Goal: Transaction & Acquisition: Purchase product/service

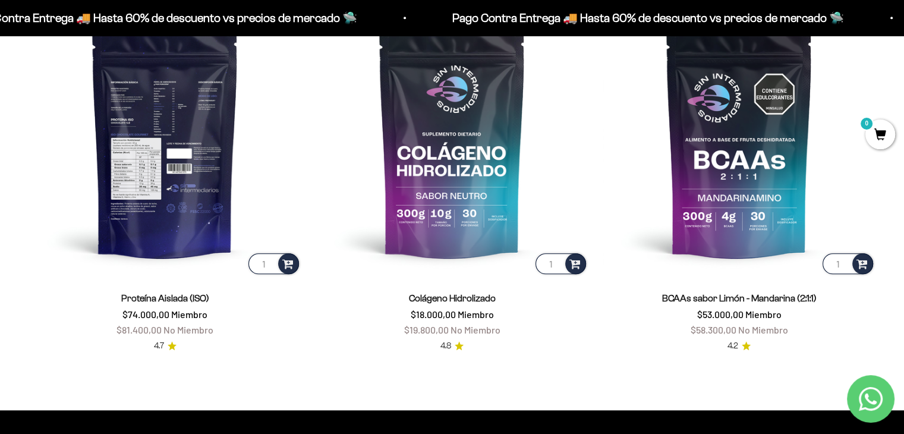
scroll to position [936, 0]
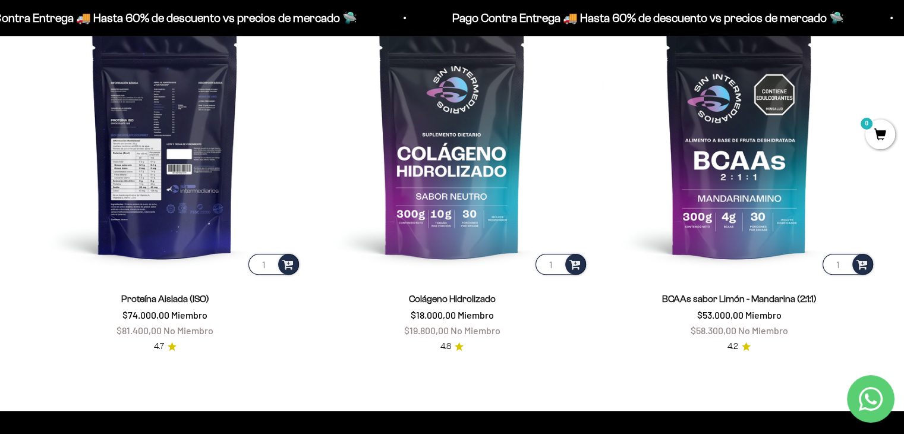
click at [163, 233] on img at bounding box center [165, 140] width 273 height 273
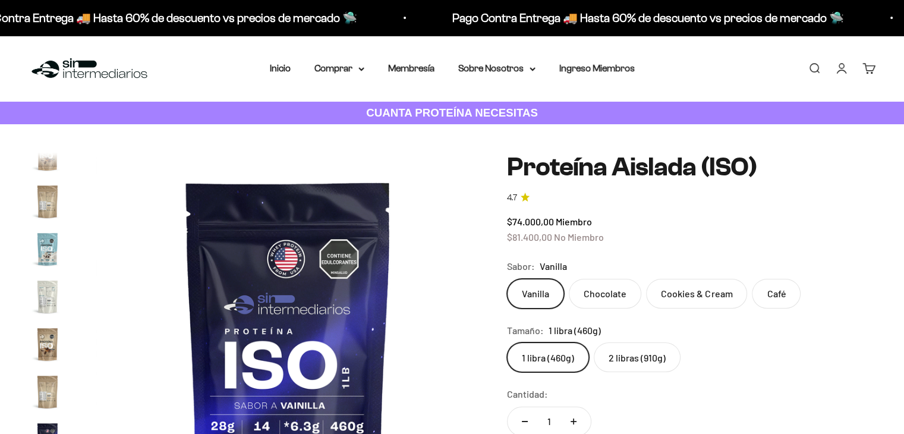
scroll to position [0, 5967]
click at [612, 282] on label "Chocolate" at bounding box center [605, 294] width 73 height 30
click at [507, 279] on input "Chocolate" at bounding box center [506, 278] width 1 height 1
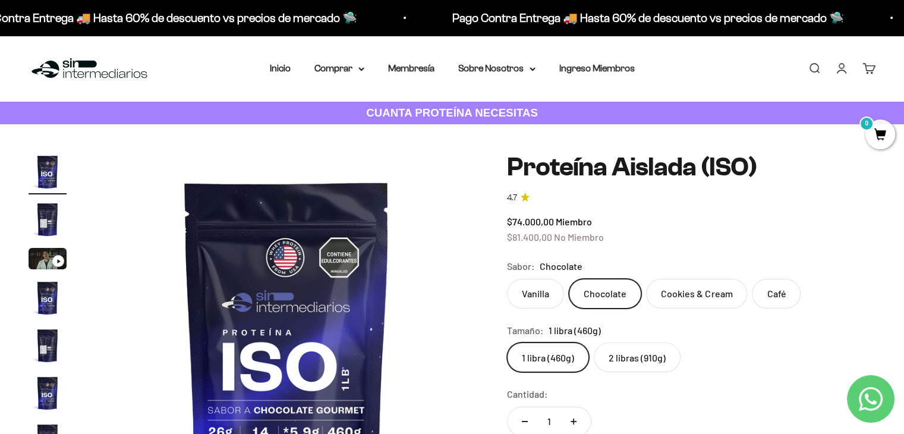
click at [630, 360] on label "2 libras (910g)" at bounding box center [637, 357] width 87 height 30
click at [507, 342] on input "2 libras (910g)" at bounding box center [506, 342] width 1 height 1
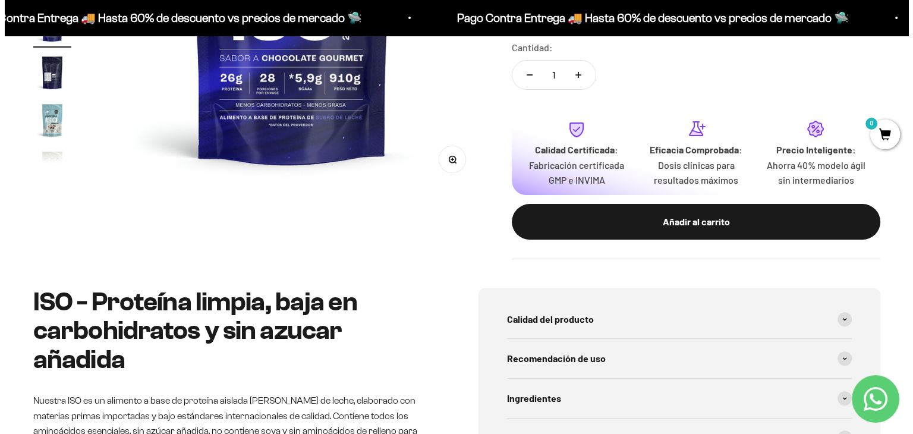
scroll to position [346, 0]
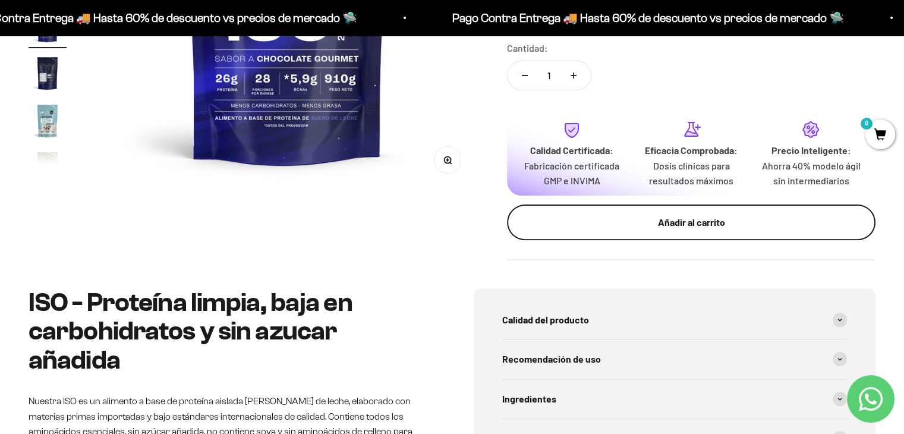
click at [646, 225] on div "Añadir al carrito" at bounding box center [691, 222] width 321 height 15
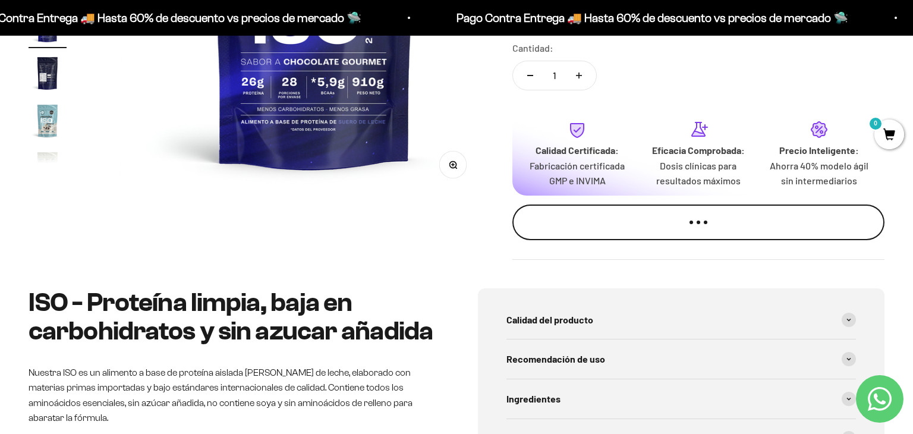
scroll to position [0, 2014]
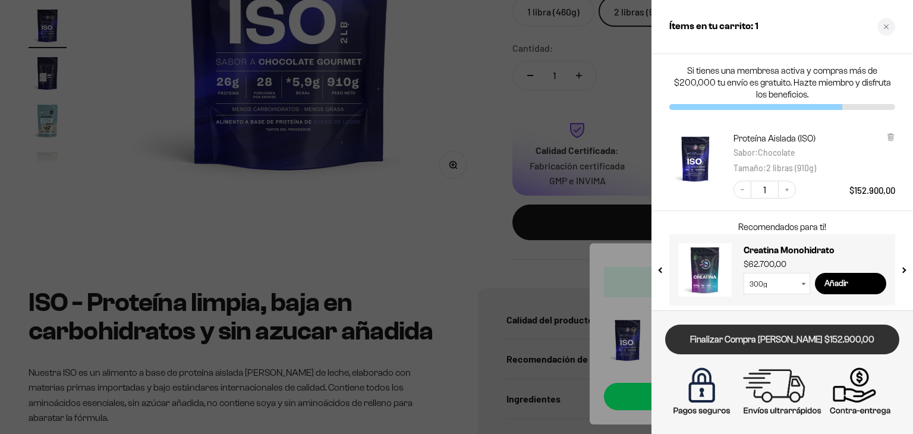
click at [718, 341] on link "Finalizar Compra [PERSON_NAME] $152.900,00" at bounding box center [782, 340] width 234 height 30
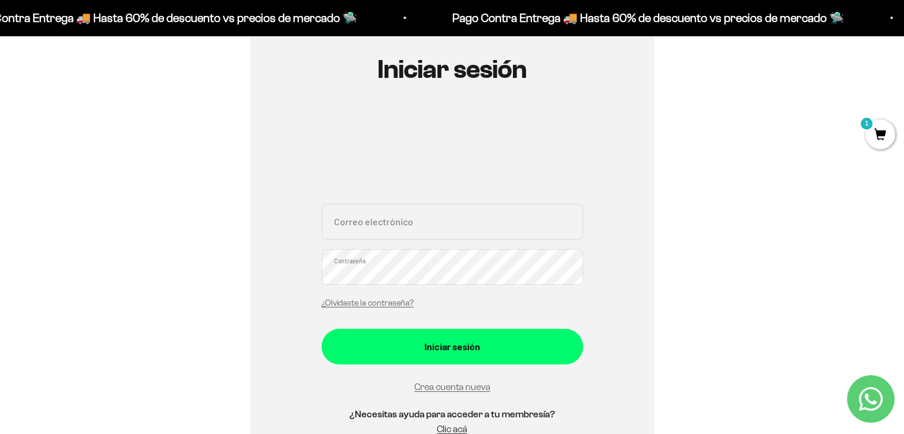
scroll to position [157, 0]
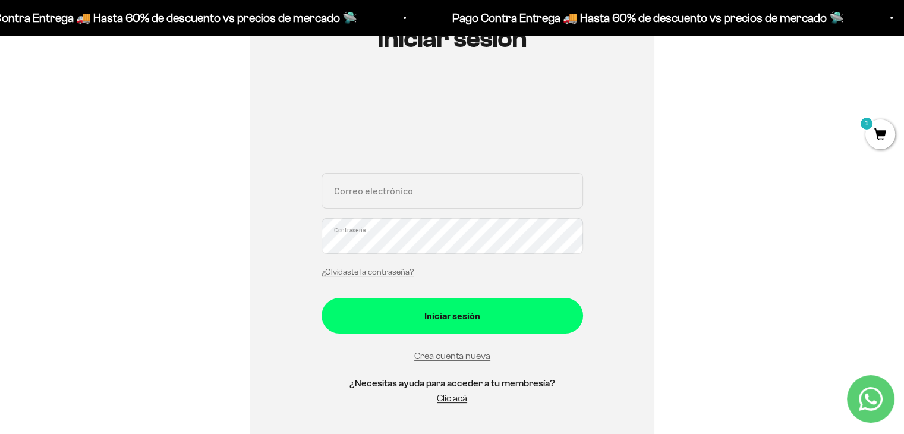
click at [484, 192] on input "Correo electrónico" at bounding box center [453, 191] width 262 height 36
type input "[EMAIL_ADDRESS][DOMAIN_NAME]"
click at [322, 298] on button "Iniciar sesión" at bounding box center [453, 316] width 262 height 36
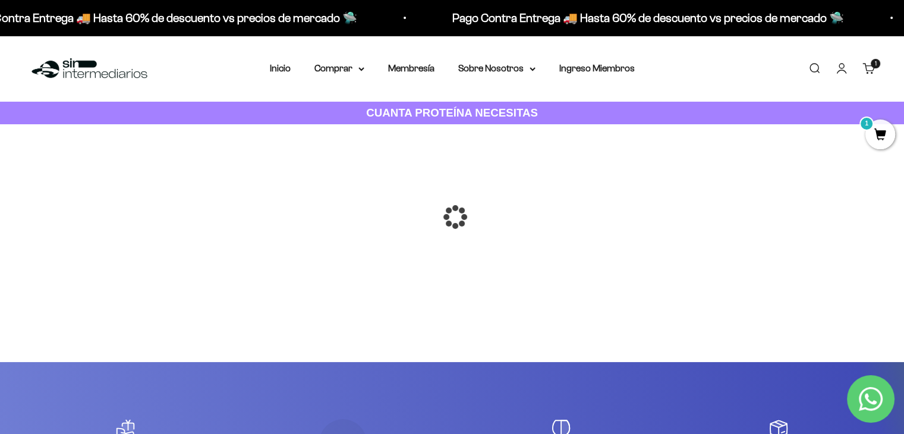
click at [452, 217] on div at bounding box center [452, 217] width 0 height 0
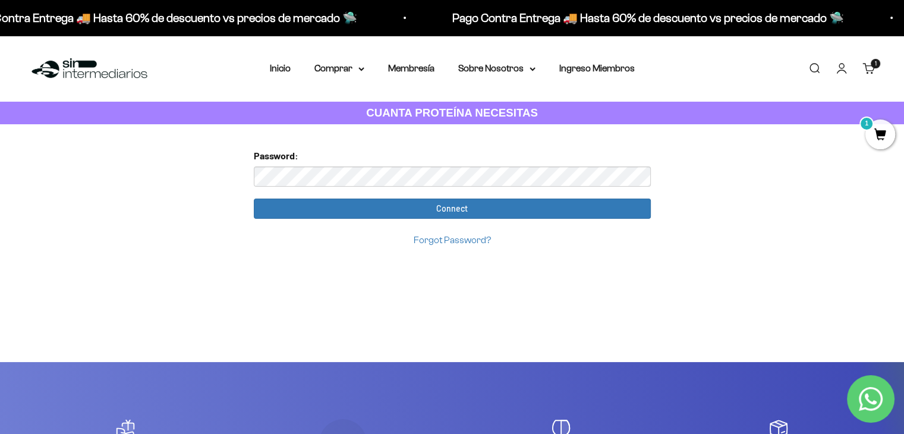
click at [254, 199] on input "Connect" at bounding box center [452, 209] width 397 height 20
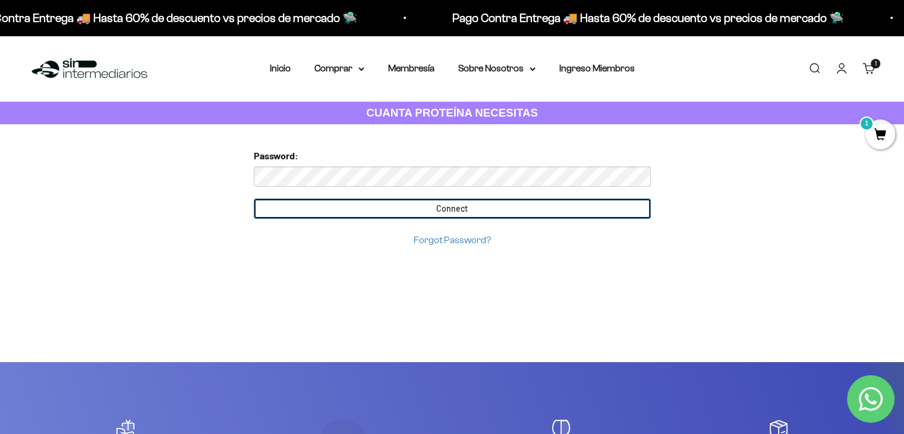
click at [427, 210] on form "Password: Connect Forgot Password?" at bounding box center [452, 197] width 397 height 99
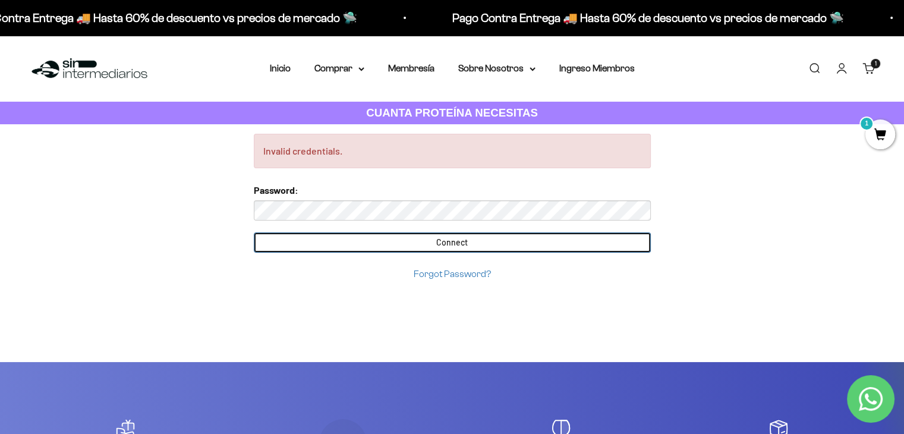
click at [254, 232] on input "Connect" at bounding box center [452, 242] width 397 height 20
click at [480, 232] on input "Connect" at bounding box center [452, 242] width 397 height 20
click at [485, 236] on input "Connect" at bounding box center [452, 242] width 397 height 20
click at [401, 238] on input "Connect" at bounding box center [452, 242] width 397 height 20
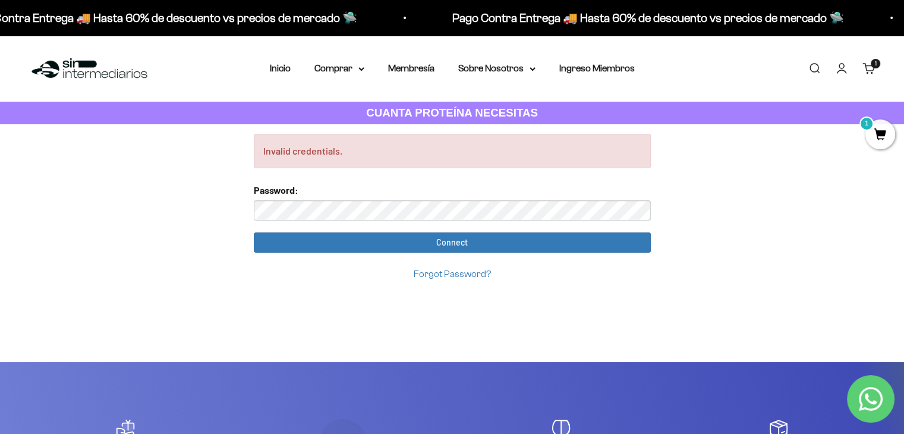
click at [472, 279] on div "Forgot Password?" at bounding box center [452, 274] width 397 height 16
click at [468, 273] on link "Forgot Password?" at bounding box center [452, 274] width 77 height 10
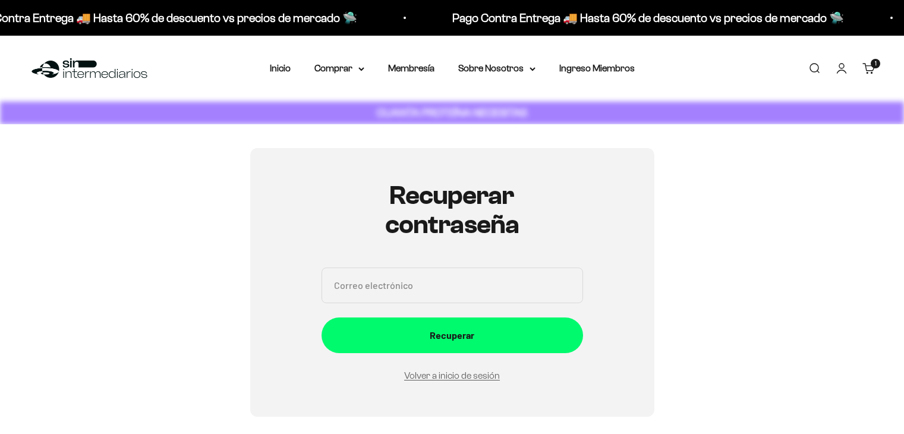
scroll to position [134, 0]
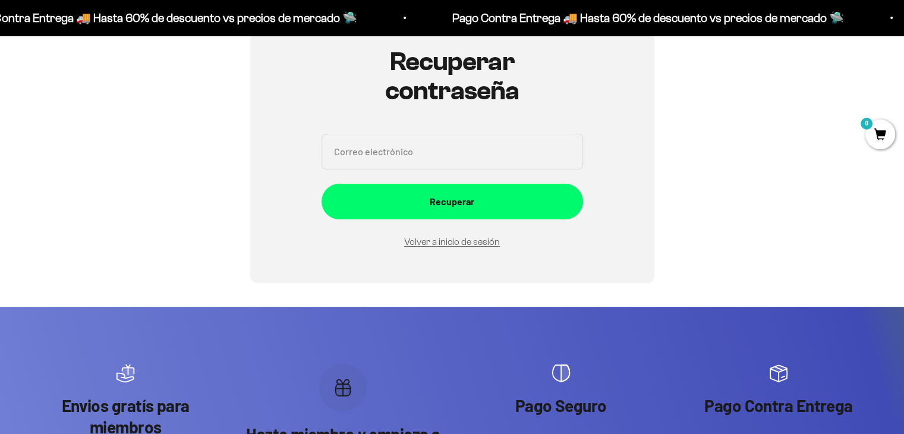
click at [480, 159] on input "Correo electrónico" at bounding box center [453, 152] width 262 height 36
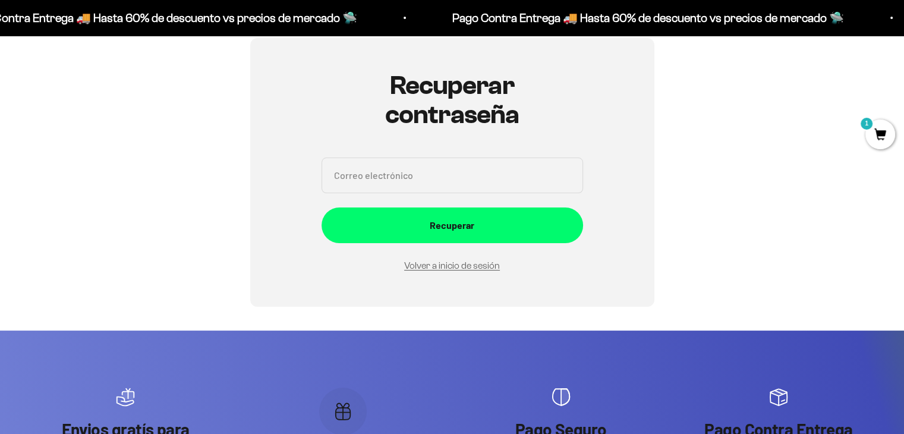
scroll to position [109, 0]
click at [478, 166] on input "Correo electrónico" at bounding box center [453, 176] width 262 height 36
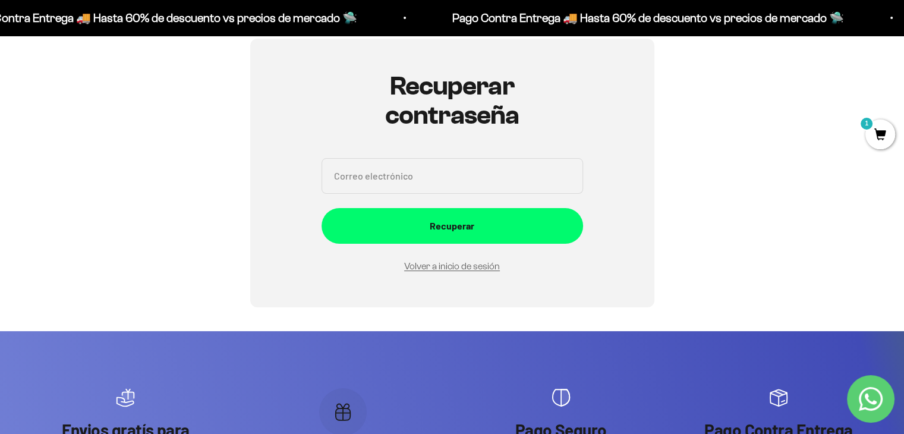
type input "sofiardiez@gmail.com"
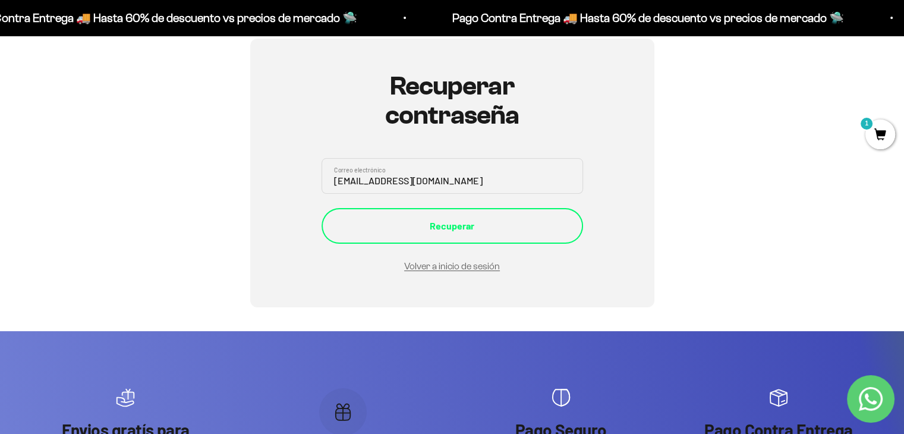
click at [471, 208] on button "Recuperar" at bounding box center [453, 226] width 262 height 36
